Goal: Transaction & Acquisition: Purchase product/service

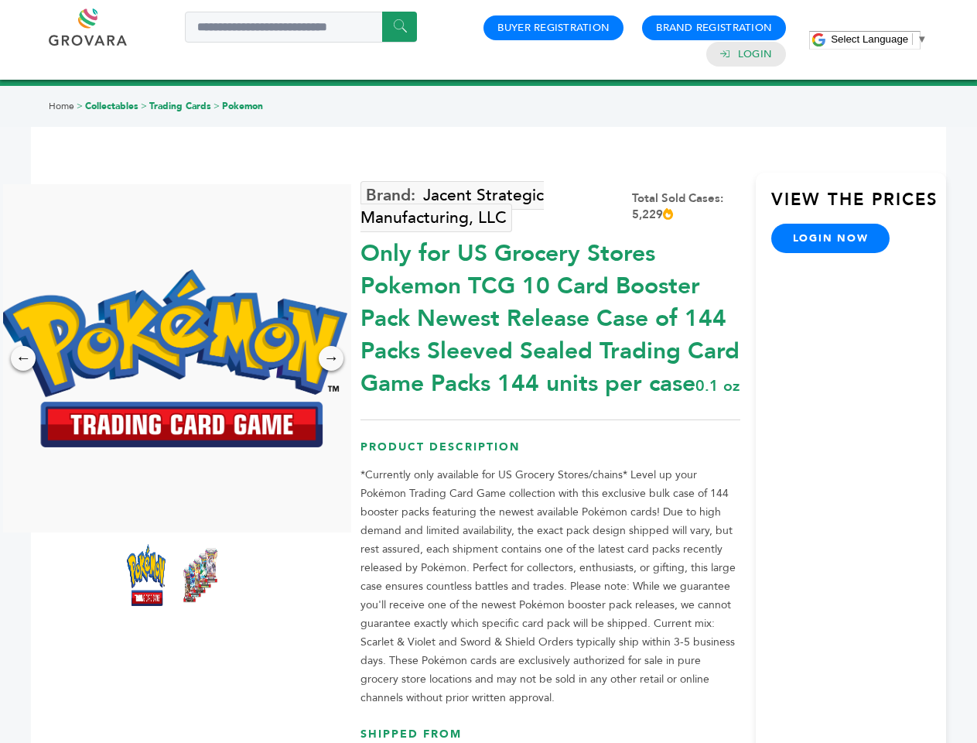
click at [879, 39] on span "Select Language" at bounding box center [869, 39] width 77 height 12
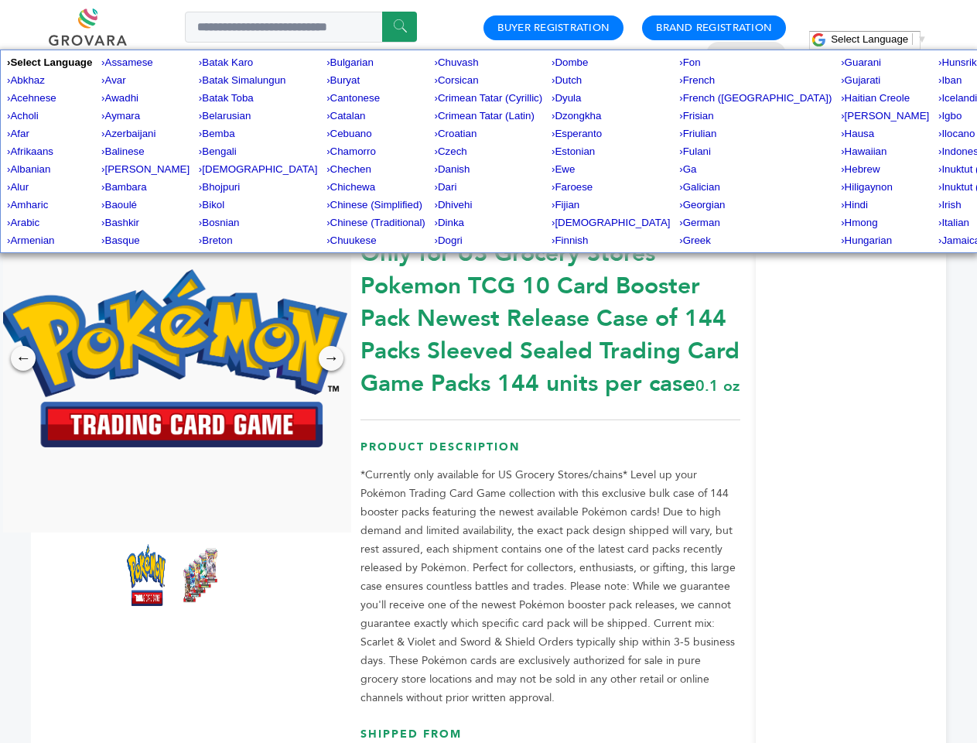
click at [173, 358] on img at bounding box center [173, 358] width 348 height 178
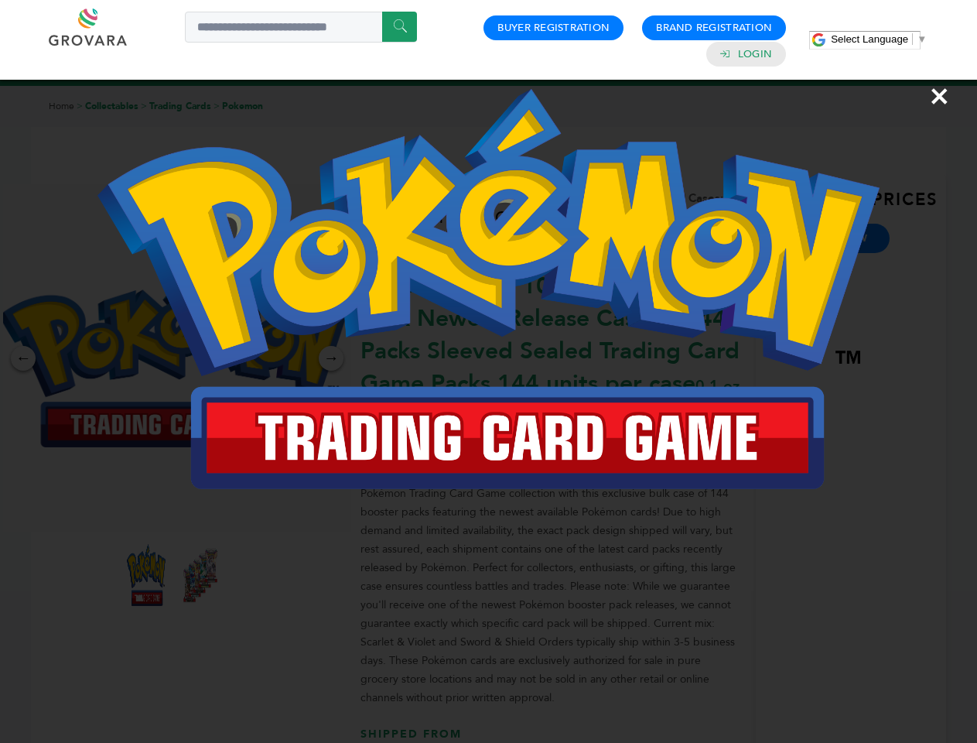
click at [23, 358] on div "×" at bounding box center [488, 371] width 977 height 743
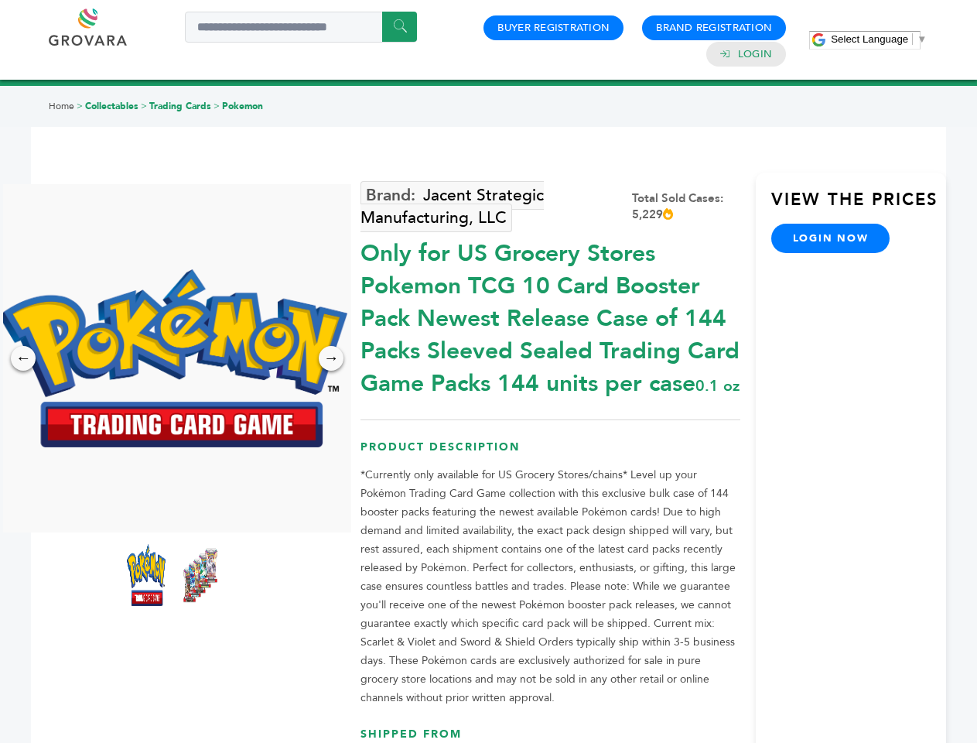
click at [331, 358] on div "→" at bounding box center [331, 358] width 25 height 25
click at [146, 575] on img at bounding box center [146, 575] width 39 height 62
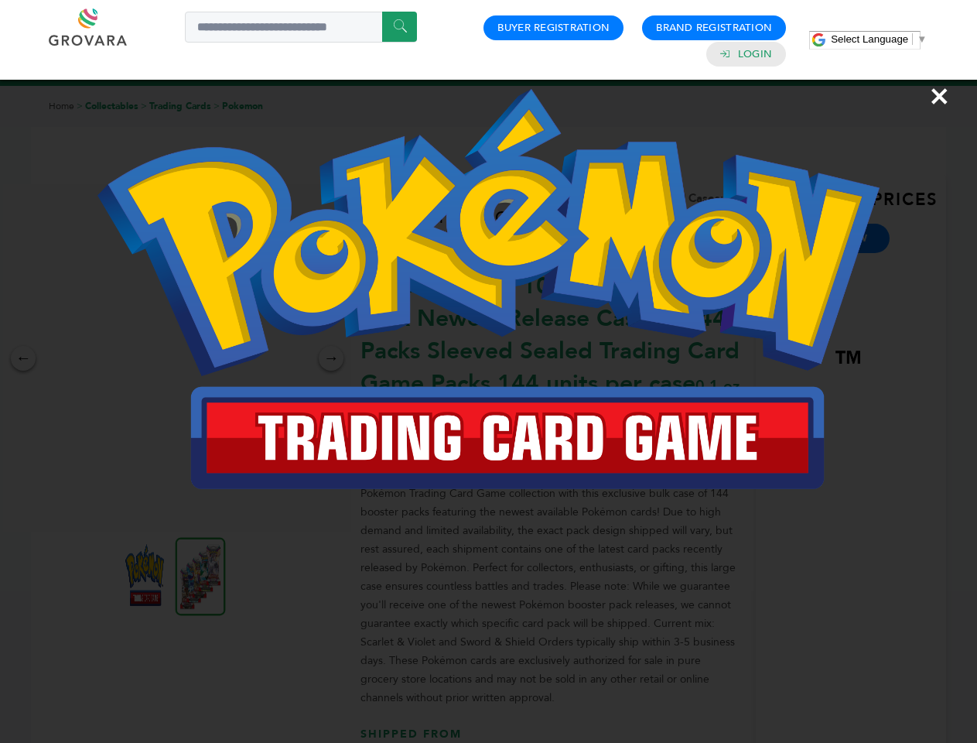
click at [200, 575] on div "×" at bounding box center [488, 371] width 977 height 743
